Goal: Navigation & Orientation: Go to known website

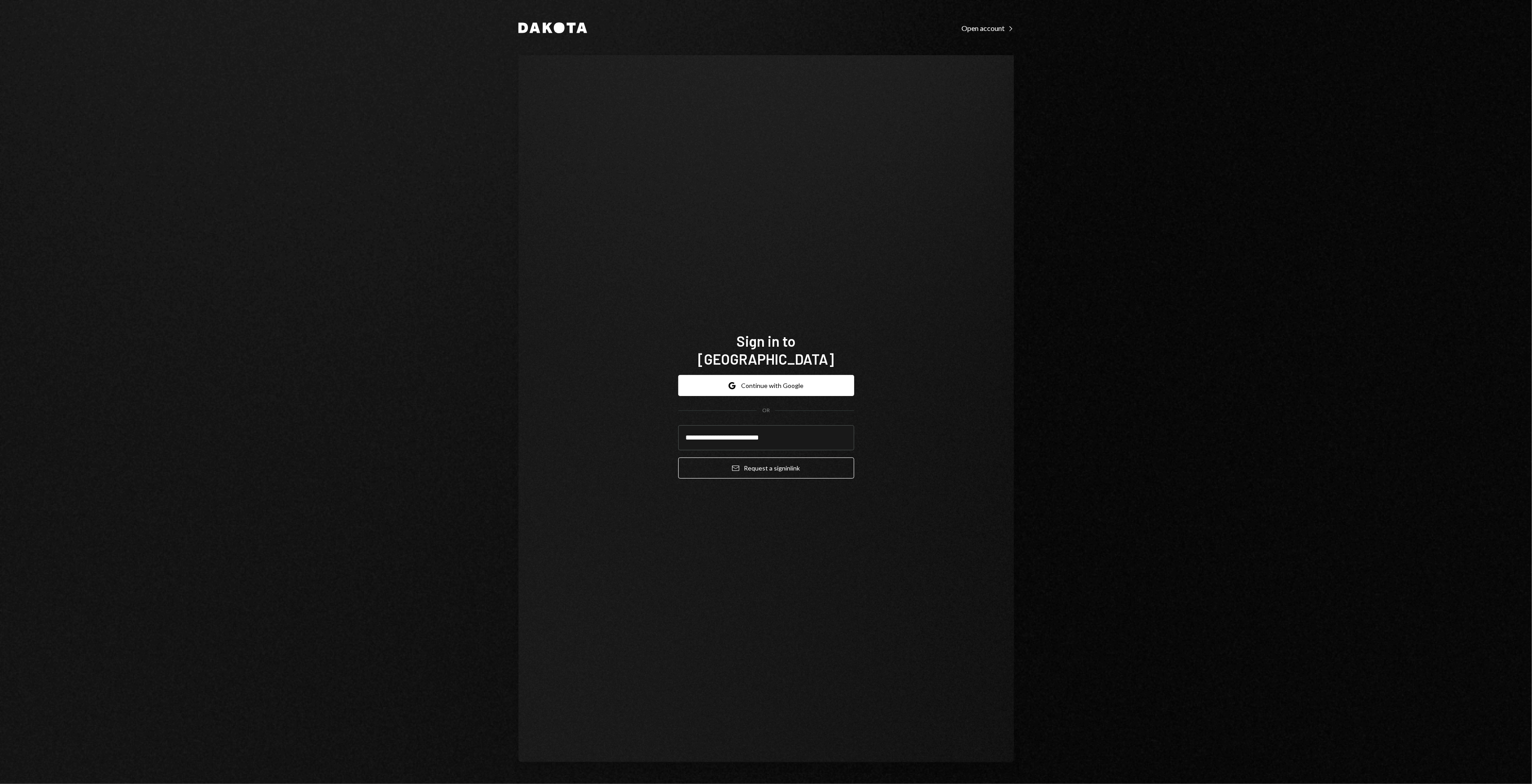
type input "**********"
click at [678, 458] on button "Email Request a sign in link" at bounding box center [766, 468] width 176 height 21
